Goal: Register for event/course

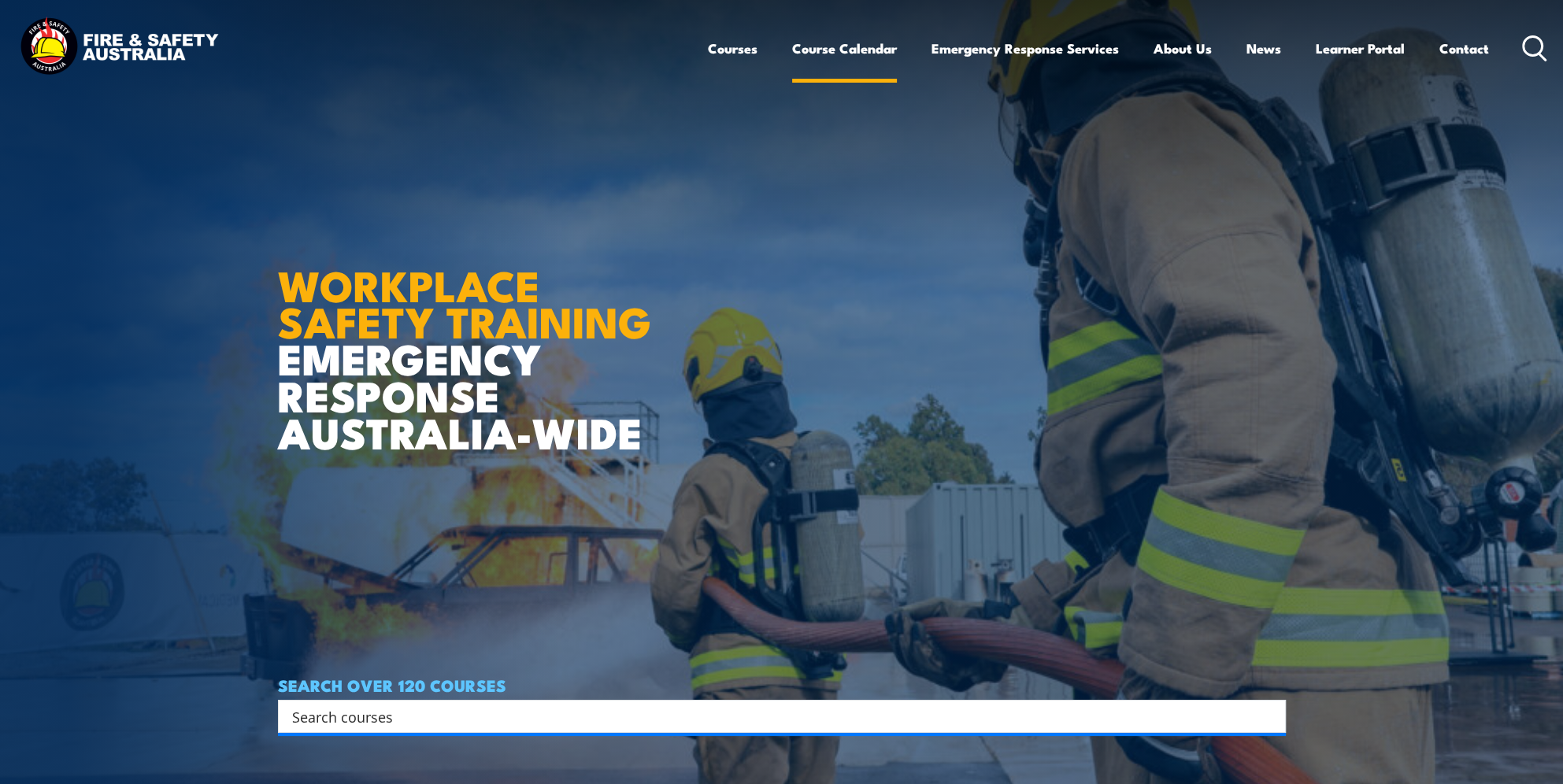
click at [866, 51] on link "Course Calendar" at bounding box center [844, 48] width 105 height 42
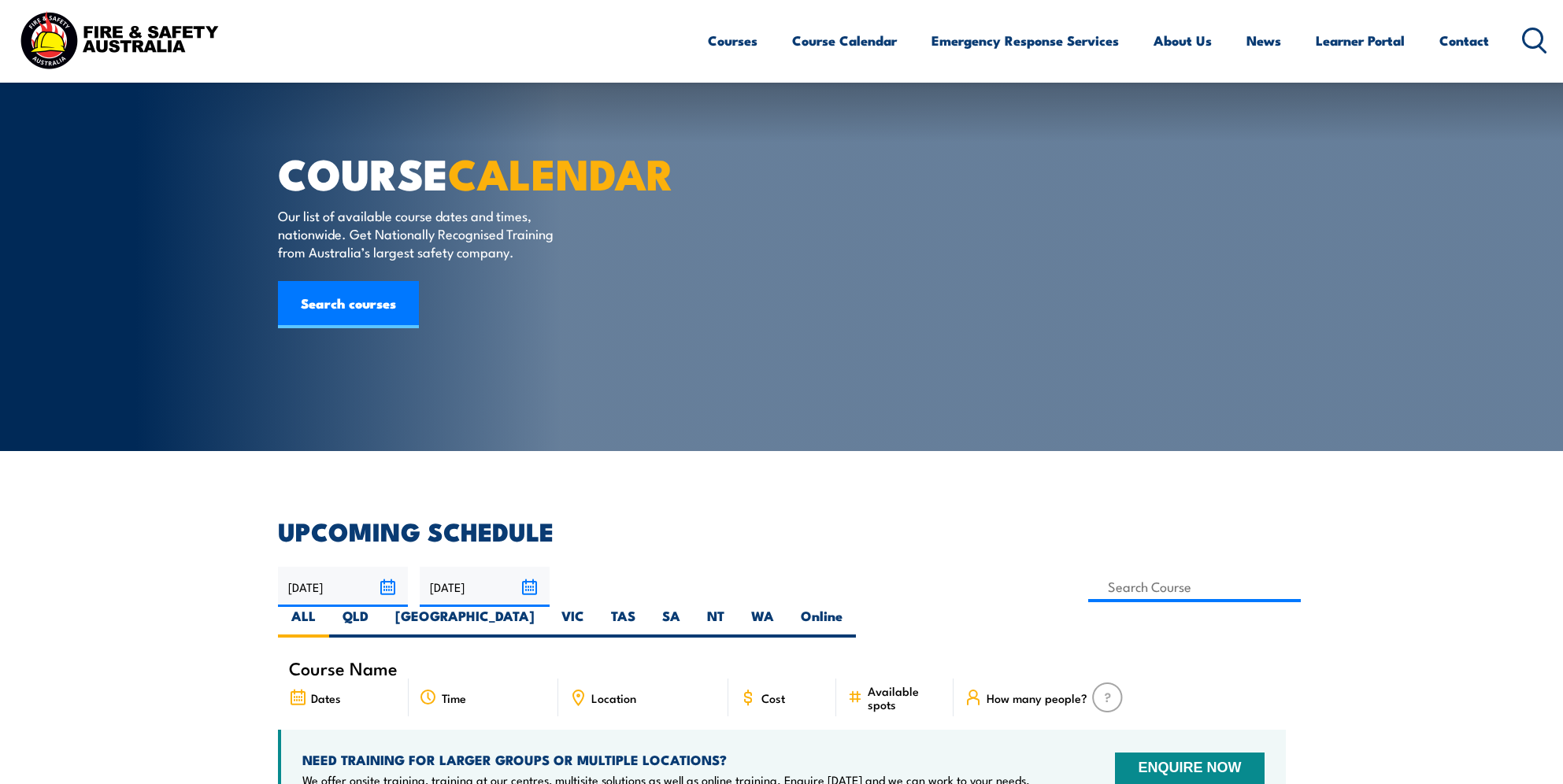
scroll to position [79, 0]
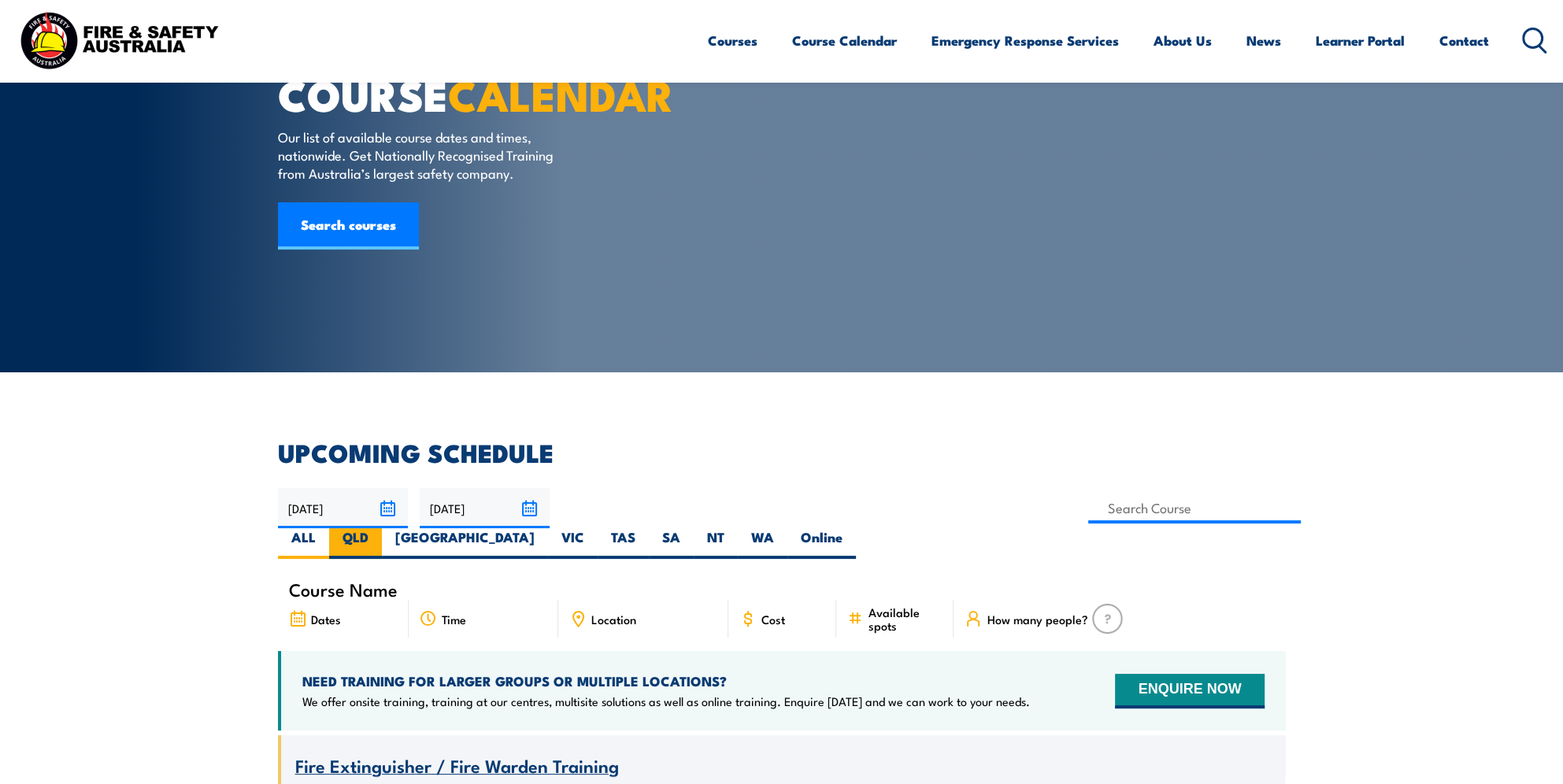
click at [381, 528] on label "QLD" at bounding box center [355, 543] width 53 height 31
click at [378, 528] on input "QLD" at bounding box center [374, 533] width 10 height 10
radio input "true"
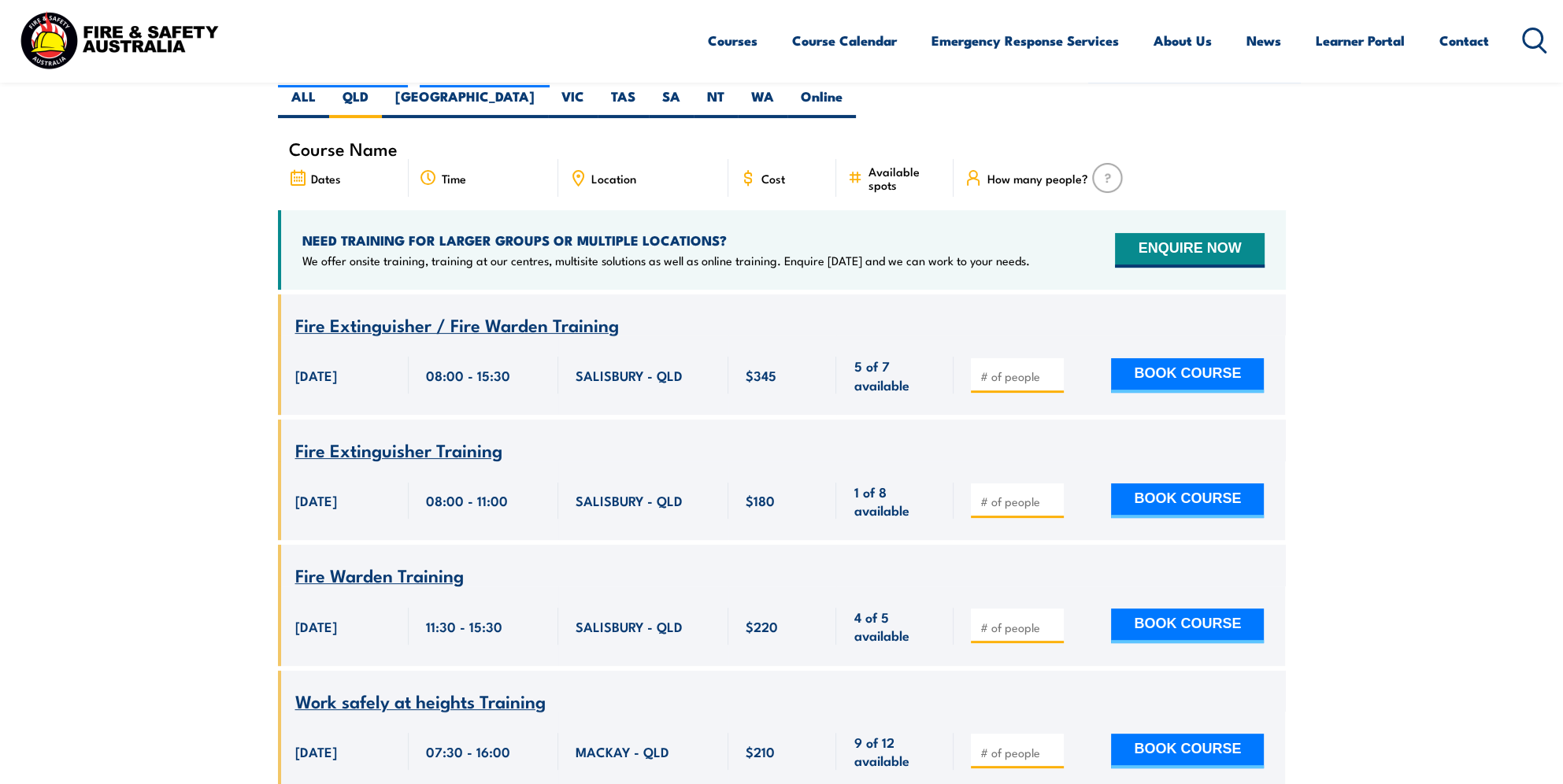
click at [577, 169] on icon at bounding box center [578, 178] width 17 height 17
